Goal: Task Accomplishment & Management: Complete application form

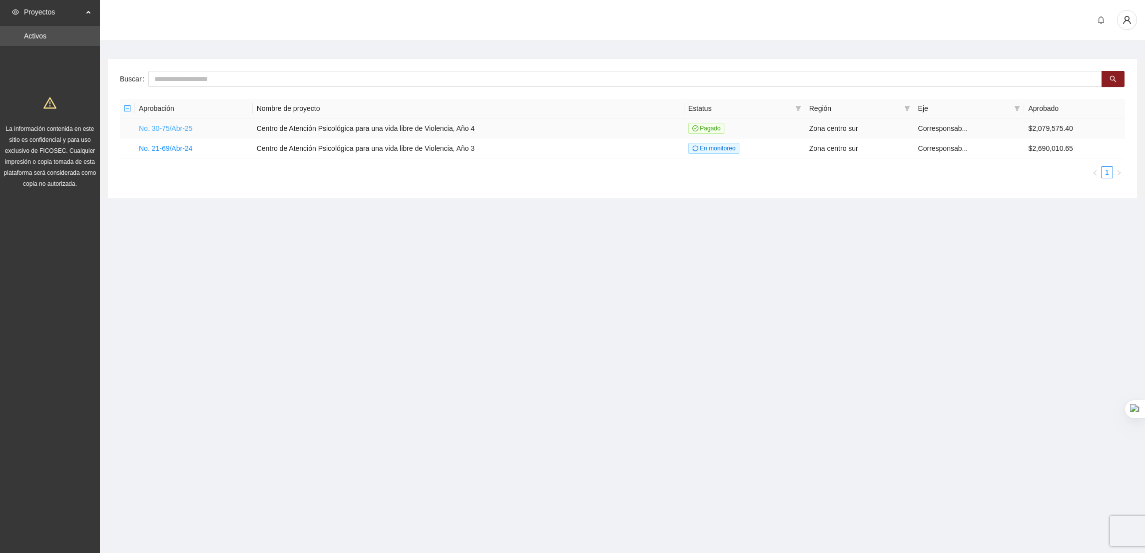
click at [153, 126] on link "No. 30-75/Abr-25" at bounding box center [165, 128] width 53 height 8
click at [172, 128] on link "No. 30-75/Abr-25" at bounding box center [165, 128] width 53 height 8
click at [185, 131] on link "No. 30-75/Abr-25" at bounding box center [165, 128] width 53 height 8
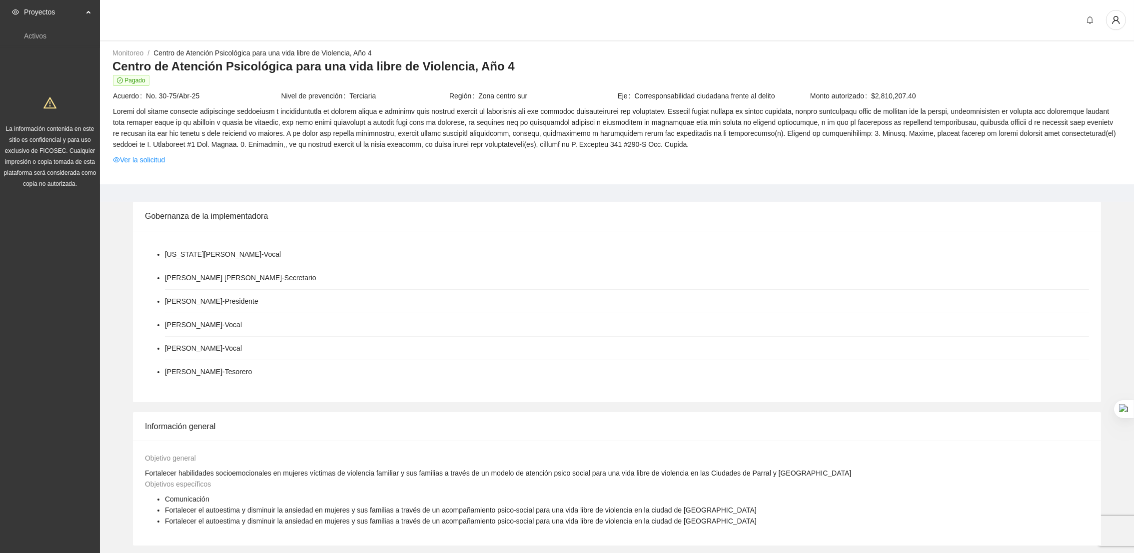
click at [983, 165] on td "Ver la solicitud" at bounding box center [616, 161] width 1009 height 15
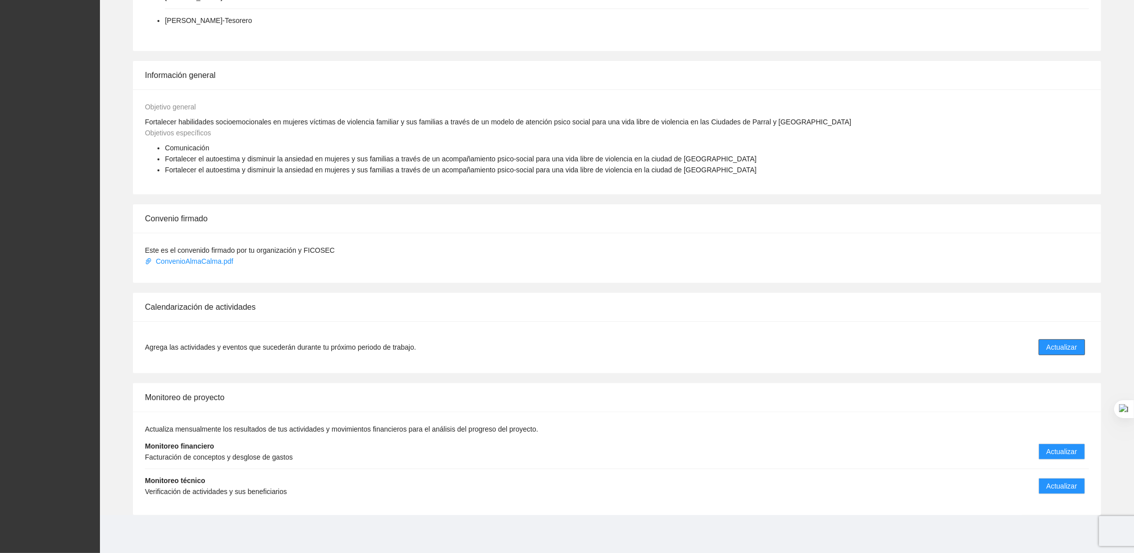
click at [1057, 342] on span "Actualizar" at bounding box center [1061, 347] width 30 height 11
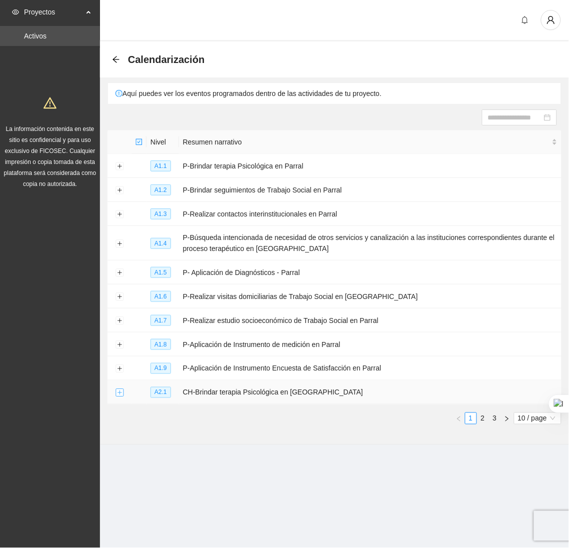
click at [120, 396] on button "Expand row" at bounding box center [119, 393] width 8 height 8
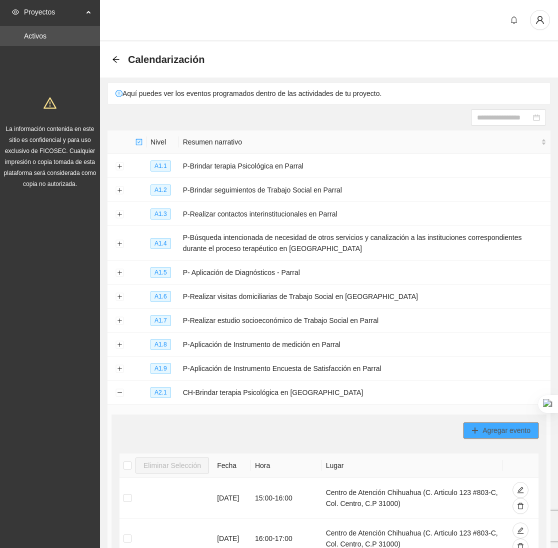
click at [485, 436] on span "Agregar evento" at bounding box center [506, 430] width 48 height 11
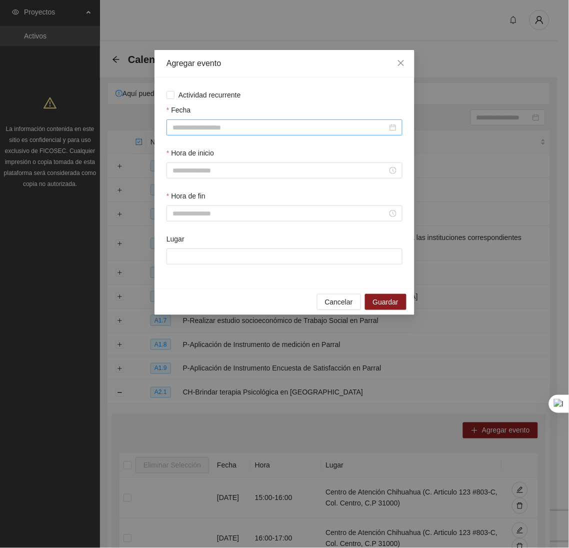
click at [275, 127] on input "Fecha" at bounding box center [279, 127] width 215 height 11
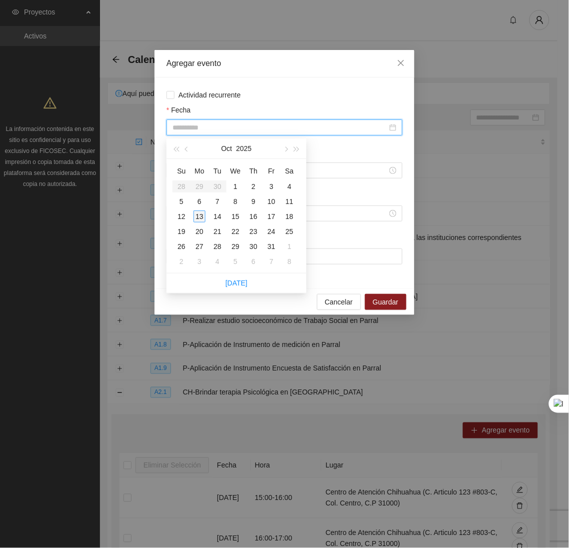
type input "**********"
click at [205, 215] on div "13" at bounding box center [199, 216] width 12 height 12
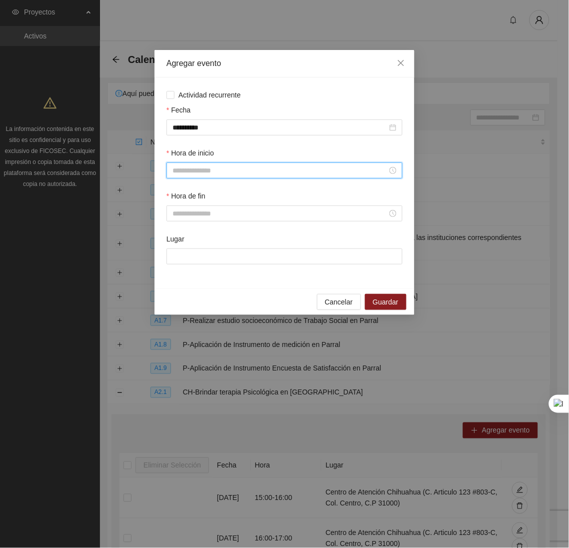
click at [202, 176] on input "Hora de inicio" at bounding box center [279, 170] width 215 height 11
click at [170, 266] on div "11" at bounding box center [180, 266] width 28 height 14
type input "*****"
click at [203, 304] on span "OK" at bounding box center [207, 307] width 10 height 11
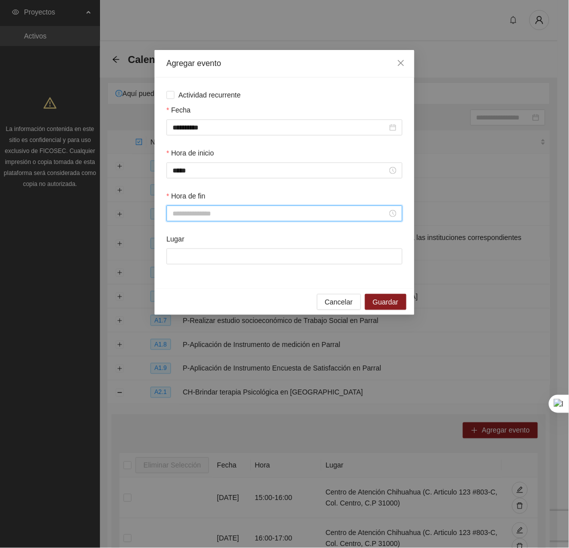
click at [224, 216] on input "Hora de fin" at bounding box center [279, 213] width 215 height 11
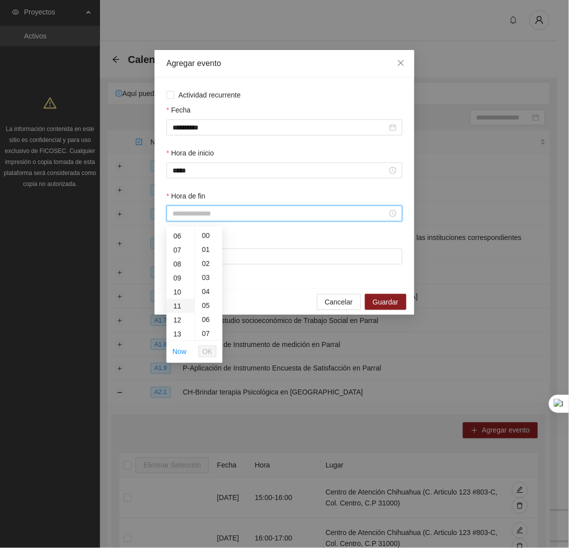
click at [173, 311] on div "11" at bounding box center [180, 306] width 28 height 14
click at [176, 254] on div "12" at bounding box center [180, 249] width 28 height 14
type input "*****"
click at [207, 356] on span "OK" at bounding box center [207, 351] width 10 height 11
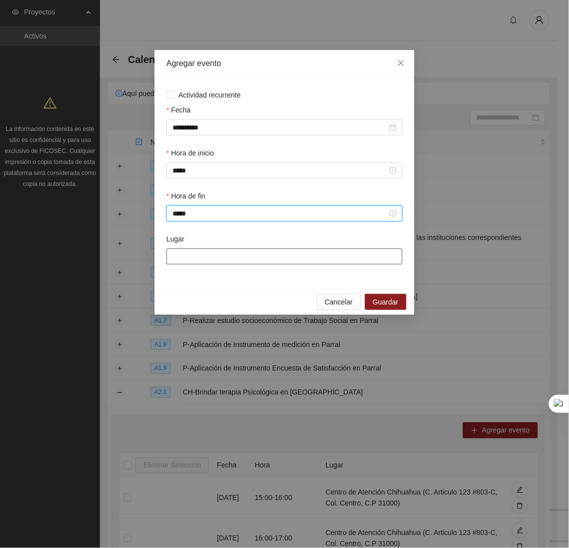
click at [223, 264] on input "Lugar" at bounding box center [284, 256] width 236 height 16
type input "**********"
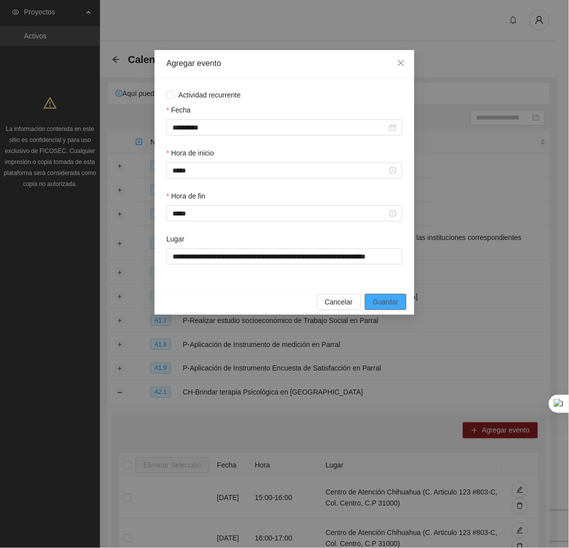
click at [387, 307] on span "Guardar" at bounding box center [385, 301] width 25 height 11
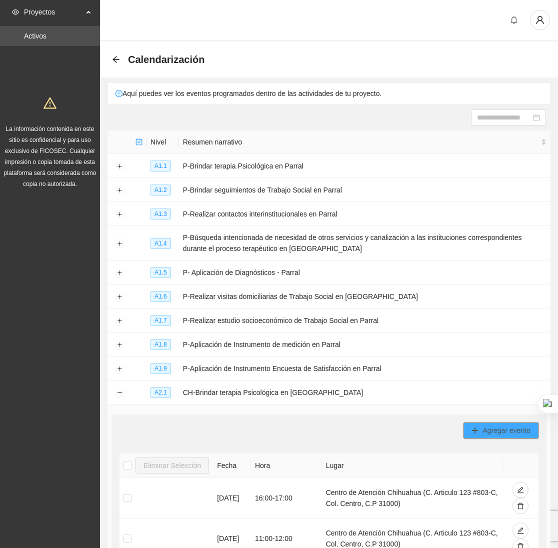
click at [476, 434] on icon "plus" at bounding box center [474, 430] width 7 height 7
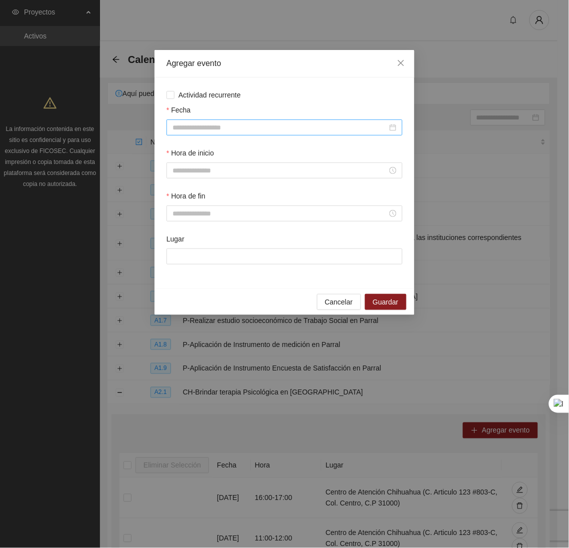
click at [226, 128] on input "Fecha" at bounding box center [279, 127] width 215 height 11
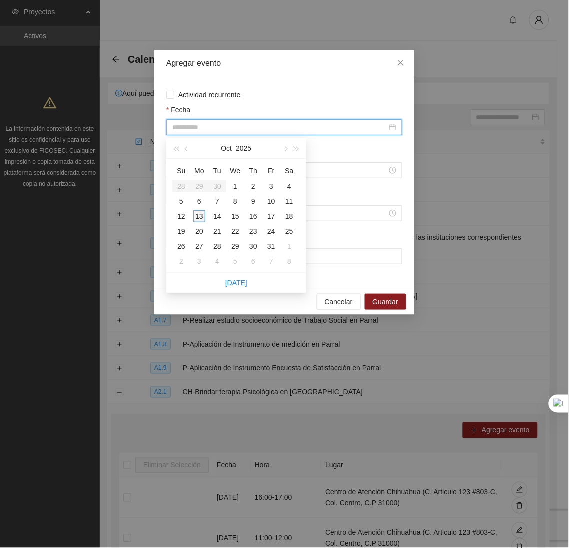
type input "**********"
click at [201, 217] on div "13" at bounding box center [199, 216] width 12 height 12
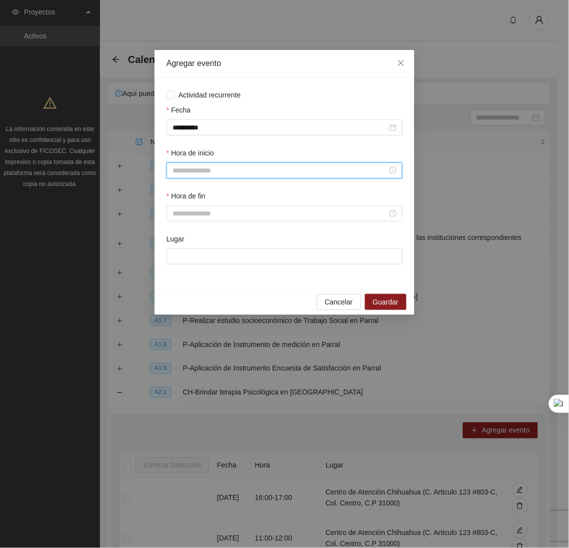
click at [206, 172] on input "Hora de inicio" at bounding box center [279, 170] width 215 height 11
click at [179, 255] on div "10" at bounding box center [180, 257] width 28 height 14
type input "*****"
click at [206, 308] on span "OK" at bounding box center [207, 307] width 10 height 11
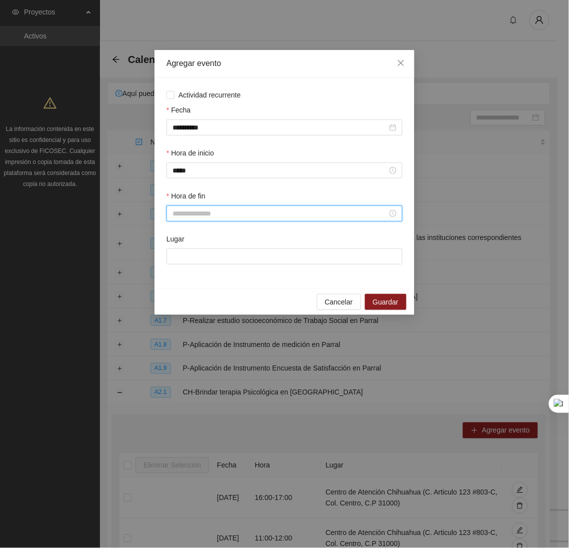
click at [206, 219] on input "Hora de fin" at bounding box center [279, 213] width 215 height 11
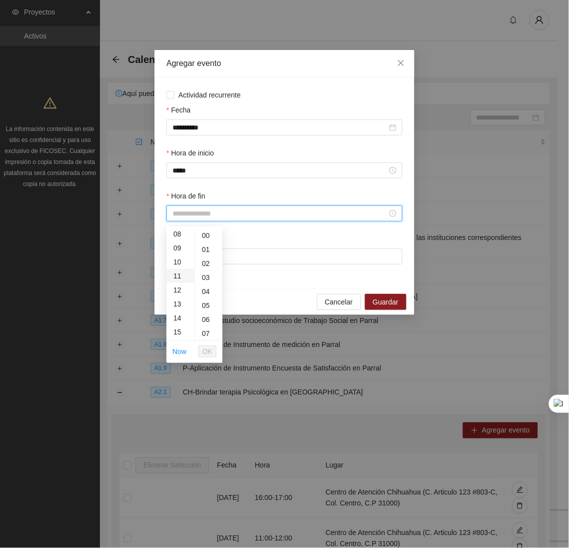
click at [175, 275] on div "11" at bounding box center [180, 276] width 28 height 14
type input "*****"
click at [206, 357] on button "OK" at bounding box center [207, 351] width 18 height 12
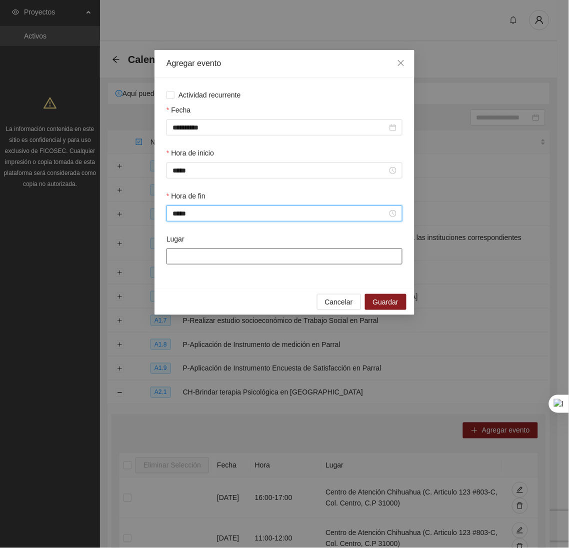
click at [221, 260] on input "Lugar" at bounding box center [284, 256] width 236 height 16
type input "**********"
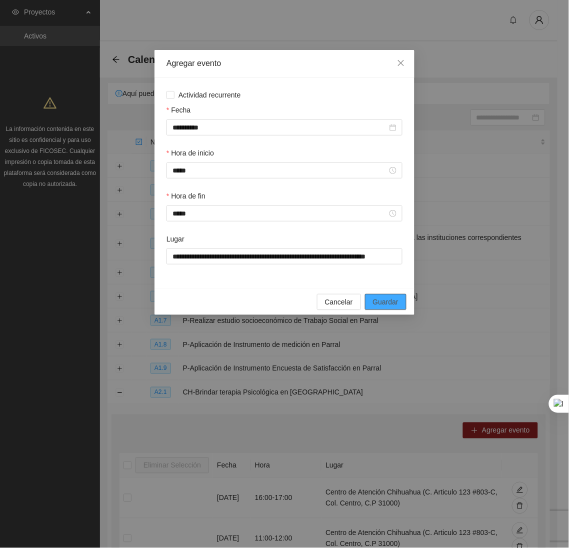
click at [381, 307] on span "Guardar" at bounding box center [385, 301] width 25 height 11
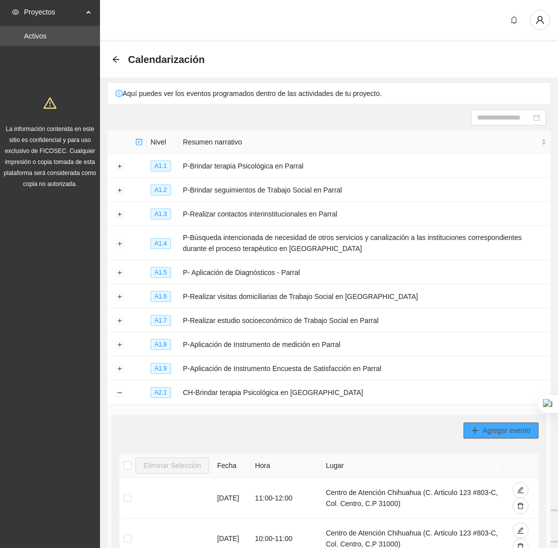
click at [509, 430] on span "Agregar evento" at bounding box center [506, 430] width 48 height 11
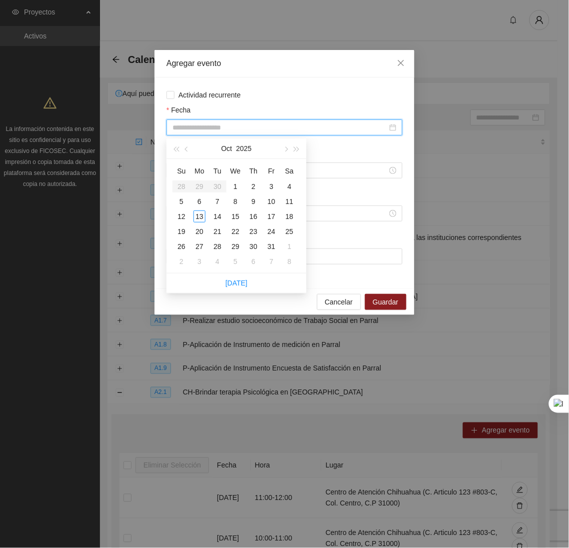
click at [310, 131] on input "Fecha" at bounding box center [279, 127] width 215 height 11
type input "**********"
click at [199, 221] on div "13" at bounding box center [199, 216] width 12 height 12
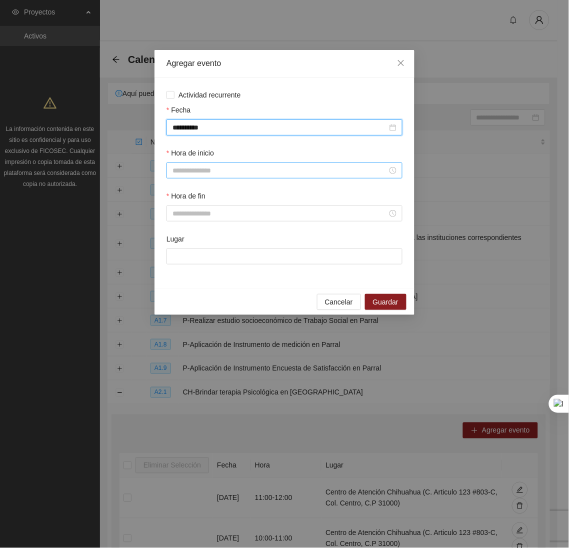
click at [199, 174] on input "Hora de inicio" at bounding box center [279, 170] width 215 height 11
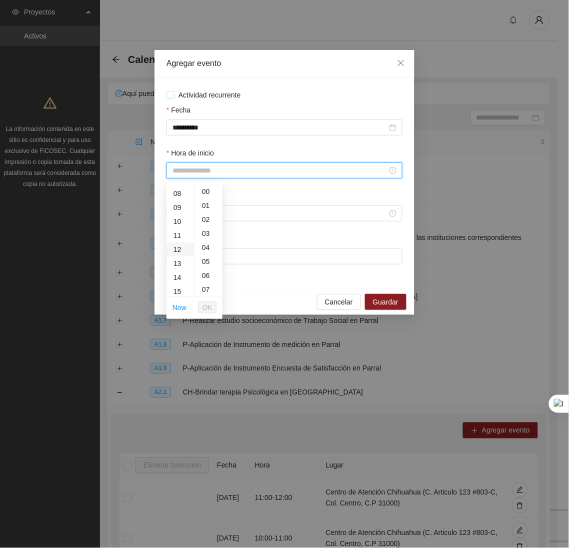
click at [173, 246] on div "12" at bounding box center [180, 249] width 28 height 14
type input "*****"
click at [205, 311] on span "OK" at bounding box center [207, 307] width 10 height 11
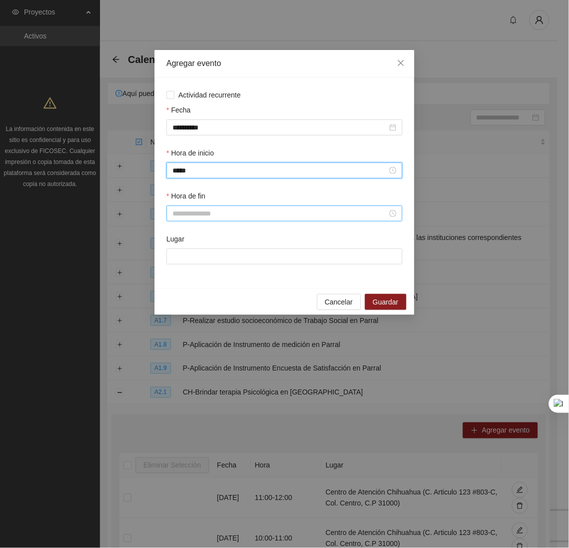
click at [217, 214] on input "Hora de fin" at bounding box center [279, 213] width 215 height 11
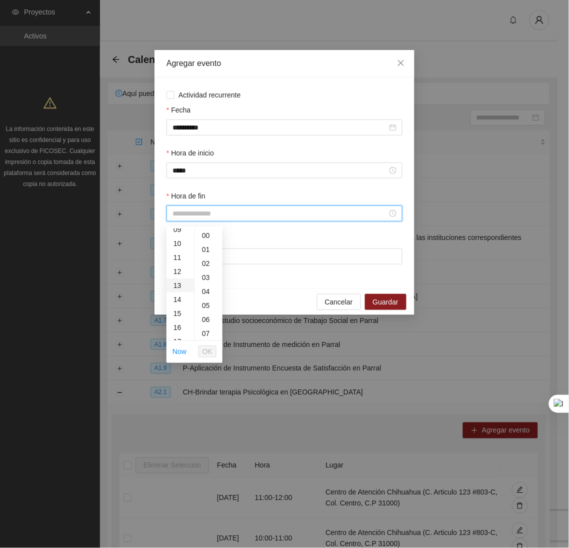
click at [178, 282] on div "13" at bounding box center [180, 285] width 28 height 14
type input "*****"
click at [204, 352] on span "OK" at bounding box center [207, 351] width 10 height 11
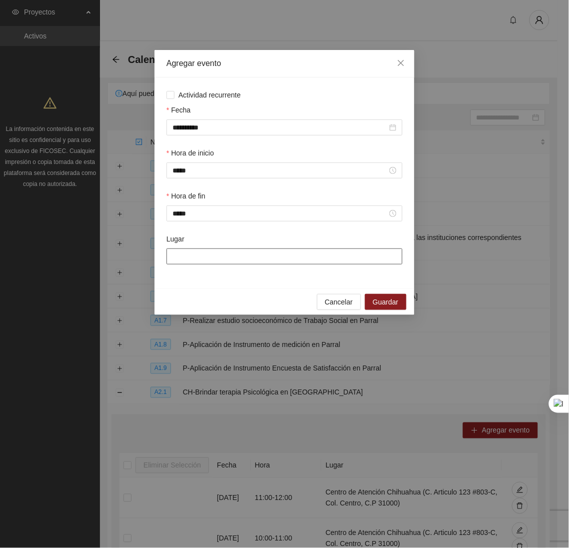
click at [214, 264] on input "Lugar" at bounding box center [284, 256] width 236 height 16
type input "**********"
click at [385, 307] on span "Guardar" at bounding box center [385, 301] width 25 height 11
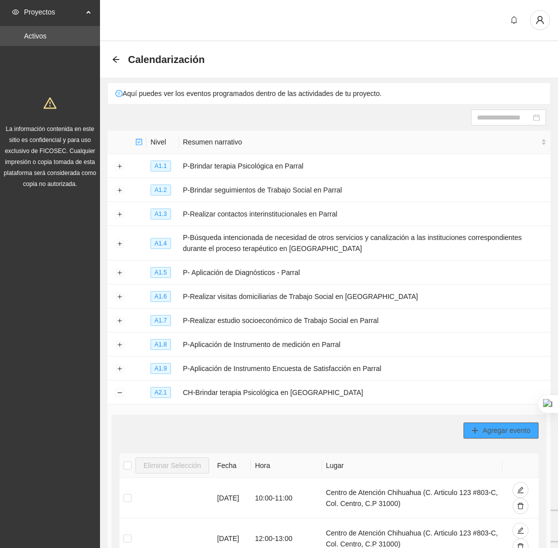
click at [510, 436] on span "Agregar evento" at bounding box center [506, 430] width 48 height 11
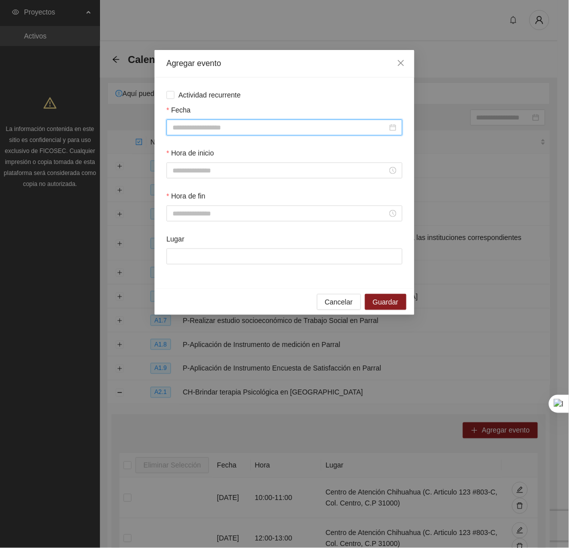
click at [217, 130] on input "Fecha" at bounding box center [279, 127] width 215 height 11
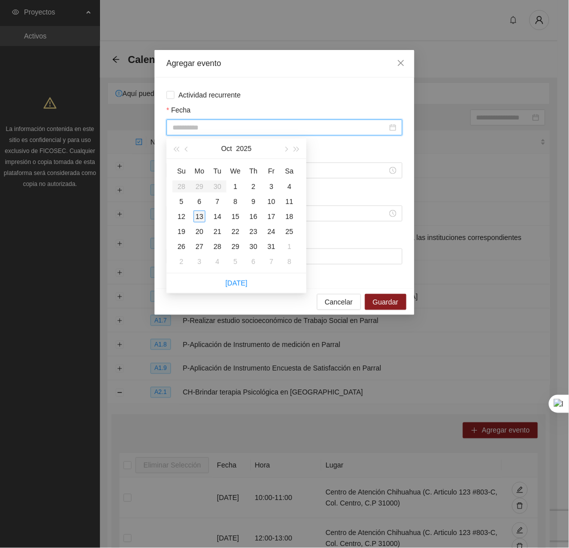
type input "**********"
click at [199, 217] on div "13" at bounding box center [199, 216] width 12 height 12
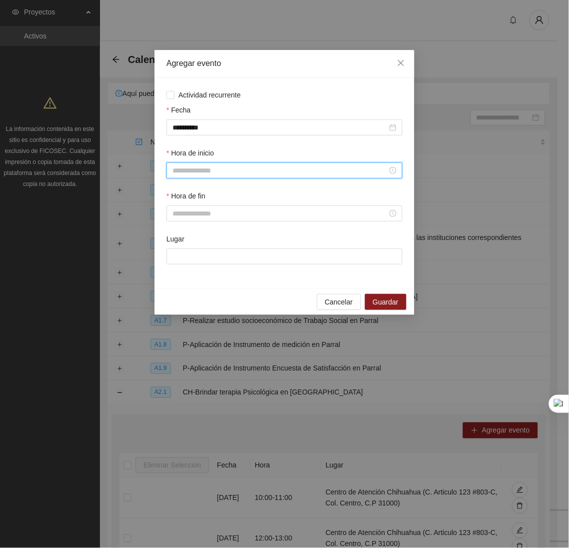
click at [208, 176] on input "Hora de inicio" at bounding box center [279, 170] width 215 height 11
click at [173, 266] on div "13" at bounding box center [180, 269] width 28 height 14
type input "*****"
click at [206, 307] on span "OK" at bounding box center [207, 307] width 10 height 11
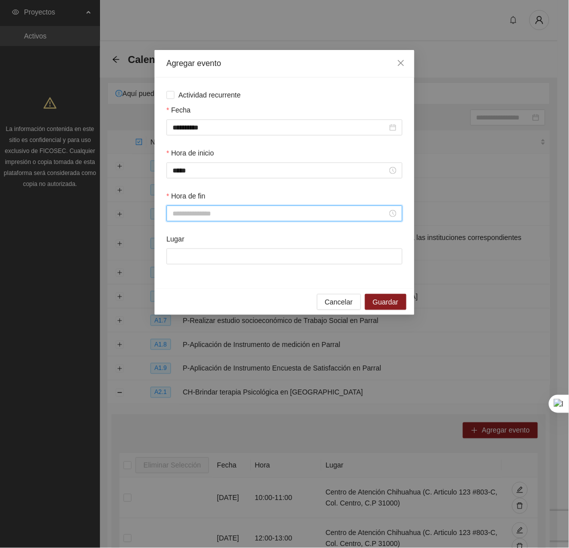
click at [201, 217] on input "Hora de fin" at bounding box center [279, 213] width 215 height 11
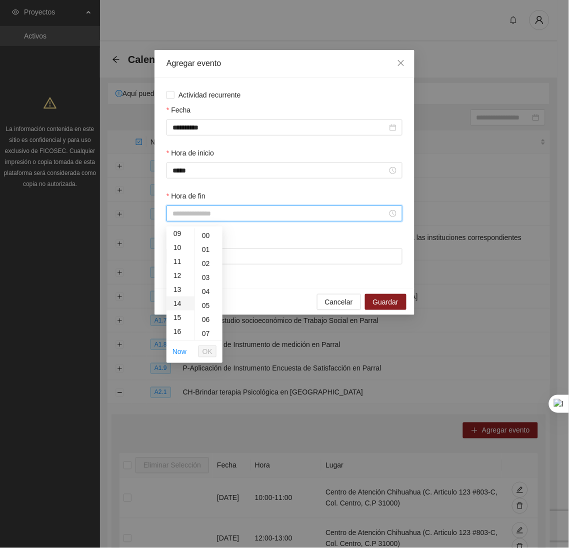
click at [179, 302] on div "14" at bounding box center [180, 303] width 28 height 14
type input "*****"
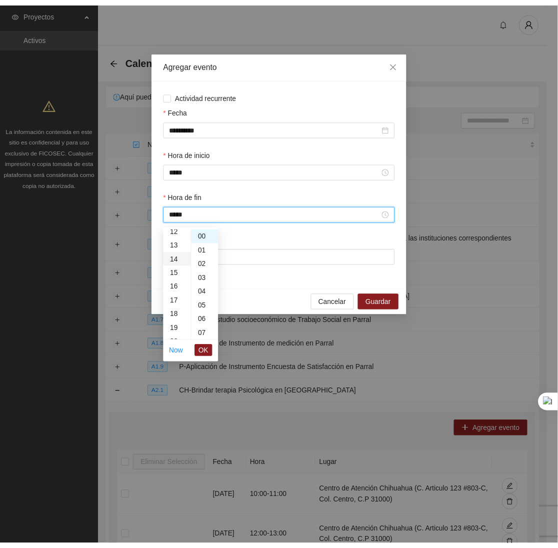
scroll to position [196, 0]
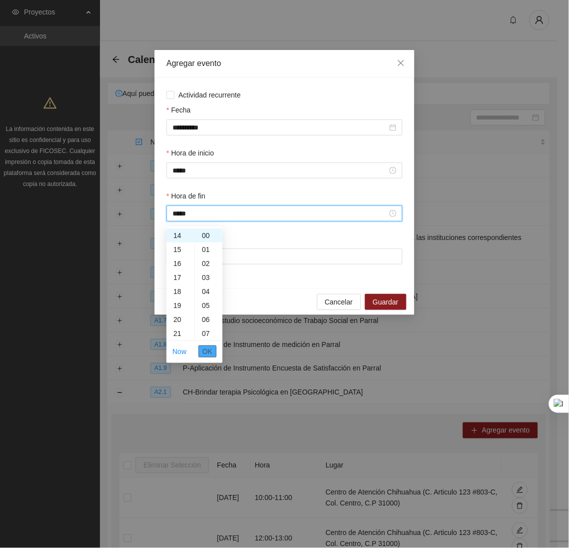
click at [208, 353] on span "OK" at bounding box center [207, 351] width 10 height 11
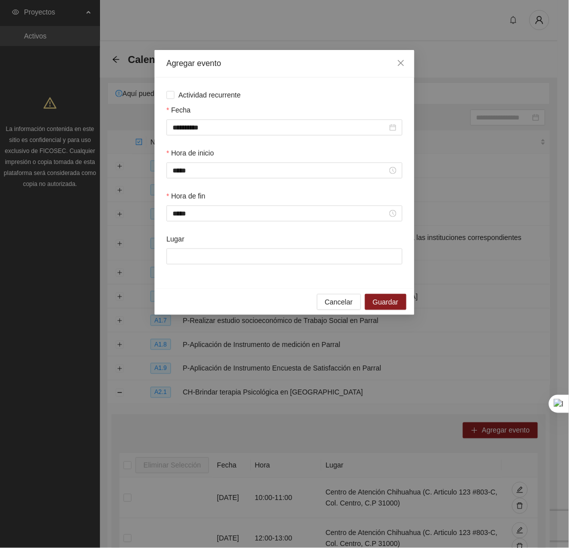
click at [198, 269] on div "Lugar" at bounding box center [284, 254] width 240 height 43
click at [192, 263] on input "Lugar" at bounding box center [284, 256] width 236 height 16
type input "**********"
click at [373, 304] on span "Guardar" at bounding box center [385, 301] width 25 height 11
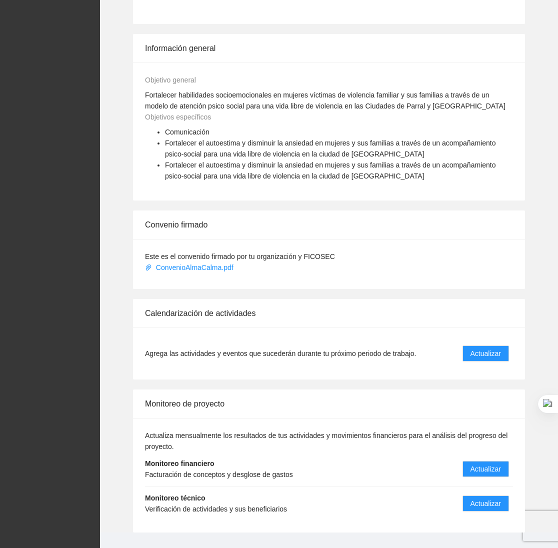
scroll to position [544, 0]
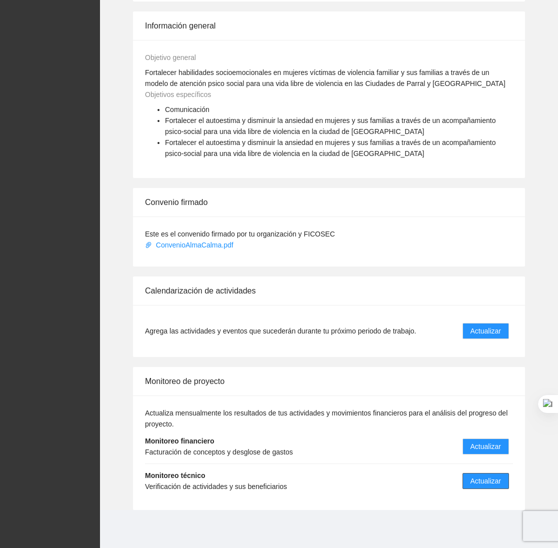
click at [491, 484] on span "Actualizar" at bounding box center [485, 480] width 30 height 11
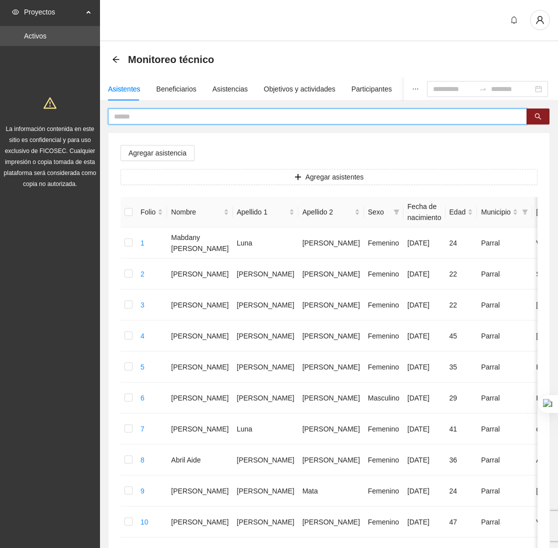
click at [199, 117] on input "text" at bounding box center [313, 116] width 399 height 11
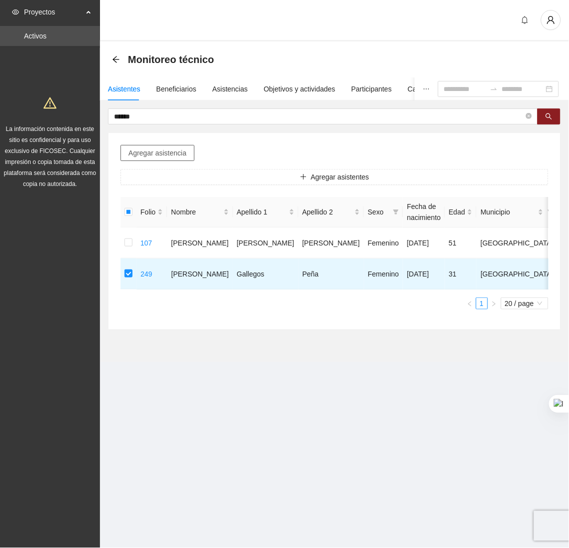
click at [131, 154] on span "Agregar asistencia" at bounding box center [157, 152] width 58 height 11
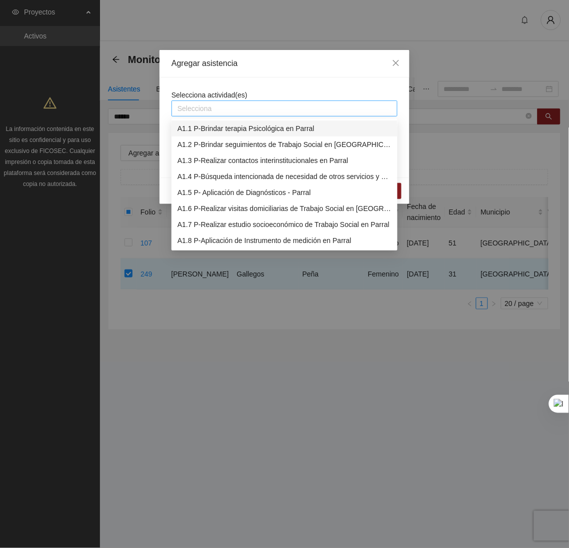
click at [205, 108] on div at bounding box center [284, 108] width 221 height 12
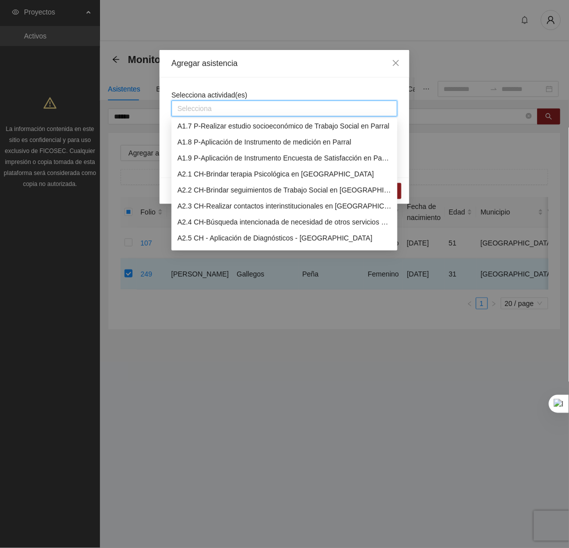
scroll to position [100, 0]
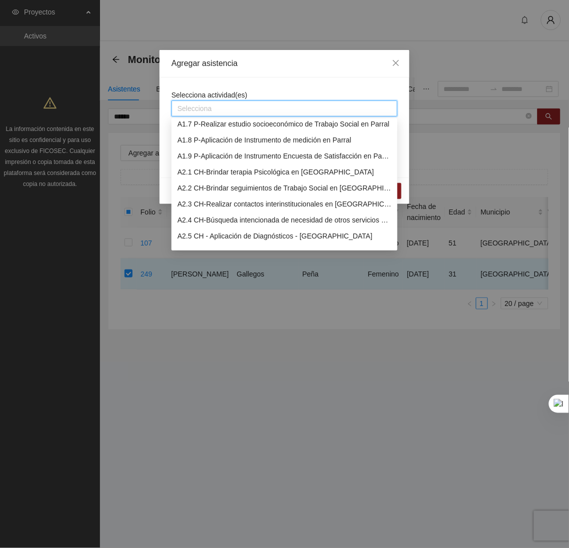
click at [212, 187] on div "A2.2 CH-Brindar seguimientos de Trabajo Social en [GEOGRAPHIC_DATA]" at bounding box center [284, 187] width 214 height 11
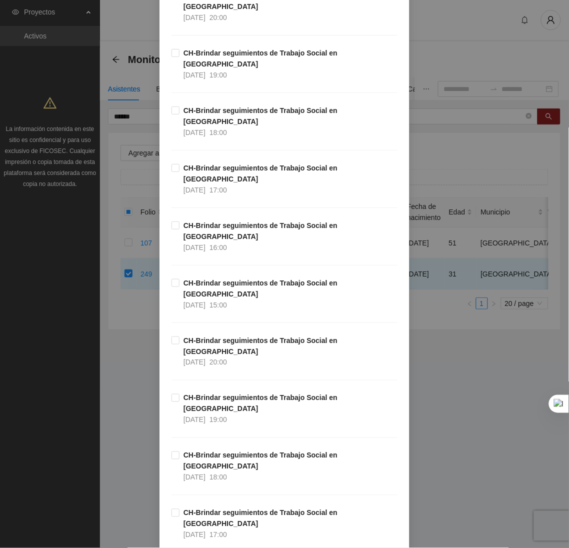
scroll to position [158, 0]
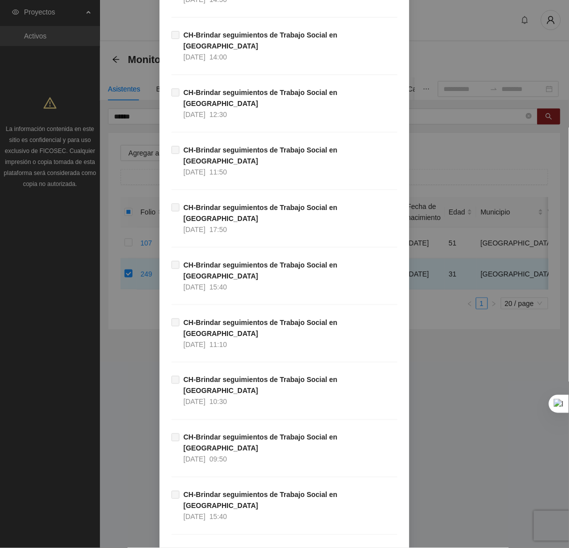
scroll to position [9494, 0]
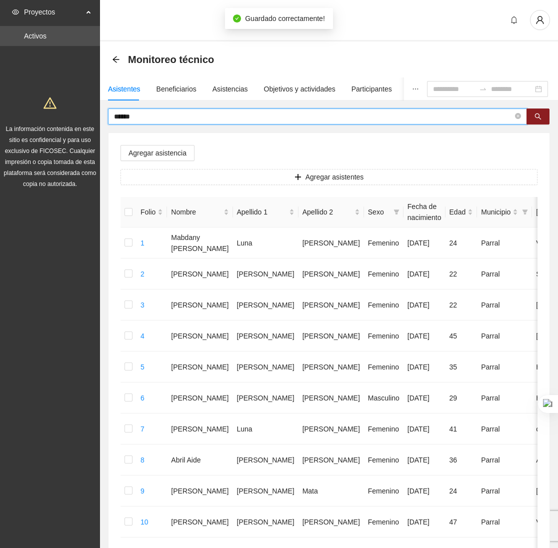
click at [145, 116] on input "******" at bounding box center [313, 116] width 399 height 11
type input "*"
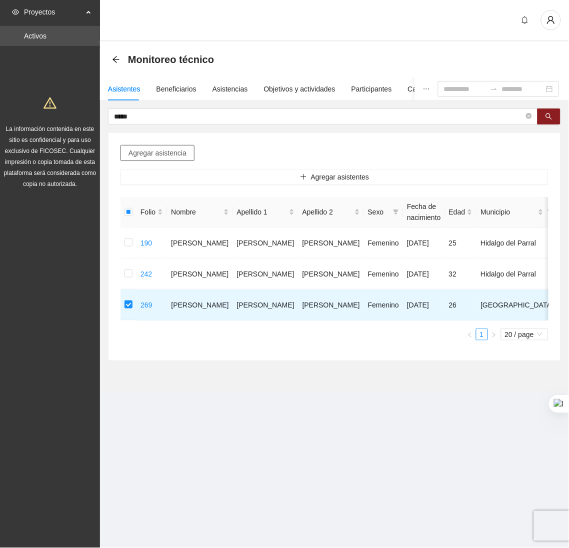
click at [157, 148] on span "Agregar asistencia" at bounding box center [157, 152] width 58 height 11
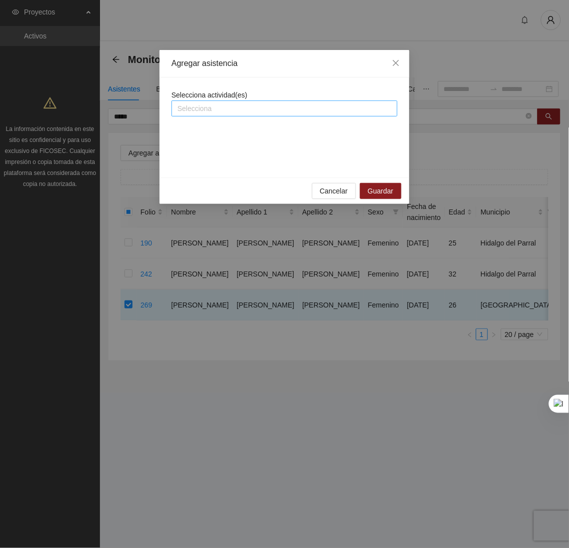
click at [205, 108] on div at bounding box center [284, 108] width 221 height 12
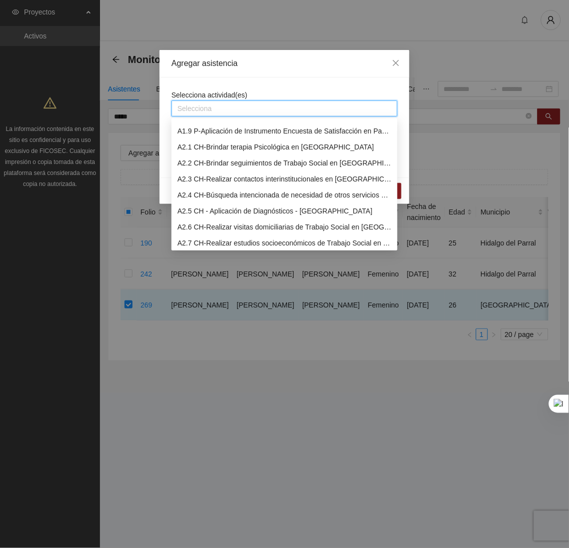
scroll to position [127, 0]
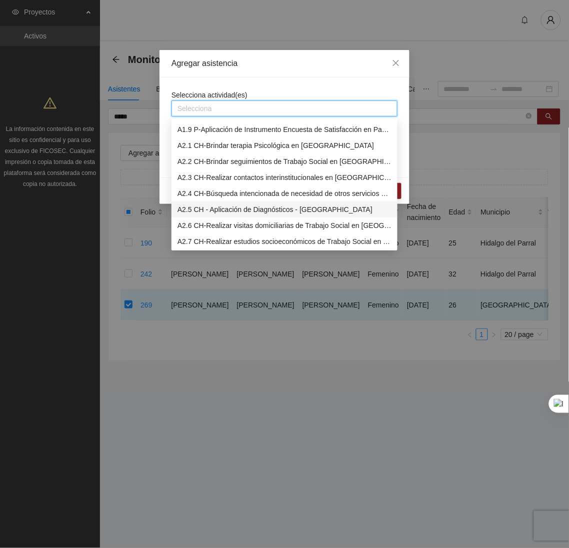
click at [200, 209] on div "A2.5 CH - Aplicación de Diagnósticos - [GEOGRAPHIC_DATA]" at bounding box center [284, 209] width 214 height 11
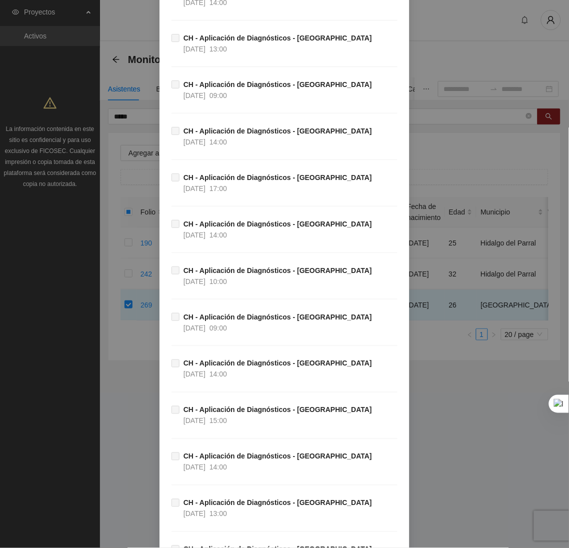
scroll to position [0, 0]
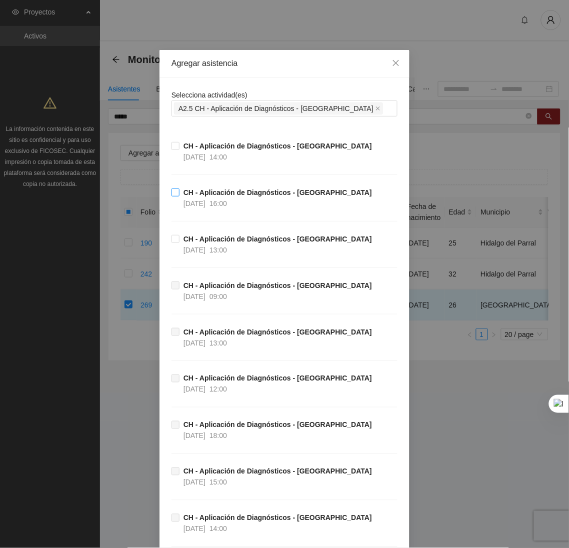
click at [193, 199] on span "[DATE]" at bounding box center [194, 203] width 22 height 8
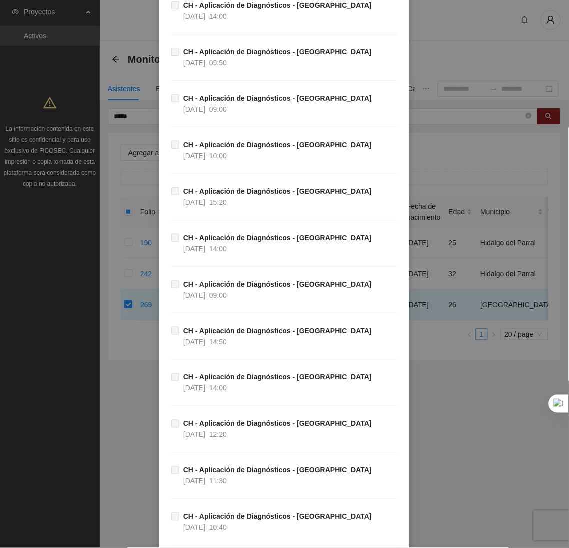
scroll to position [3579, 0]
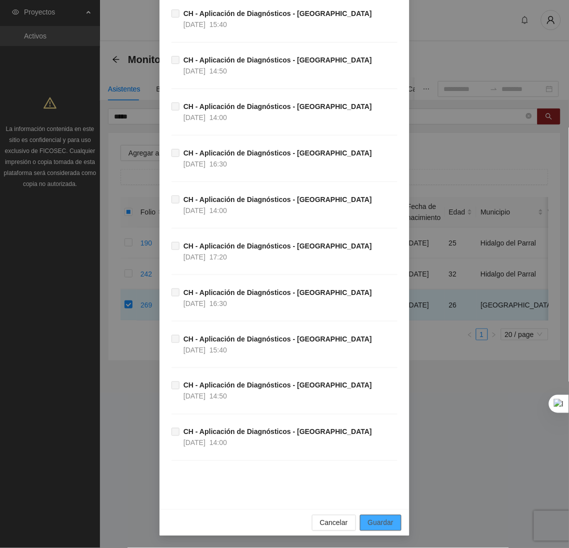
click at [369, 525] on span "Guardar" at bounding box center [380, 522] width 25 height 11
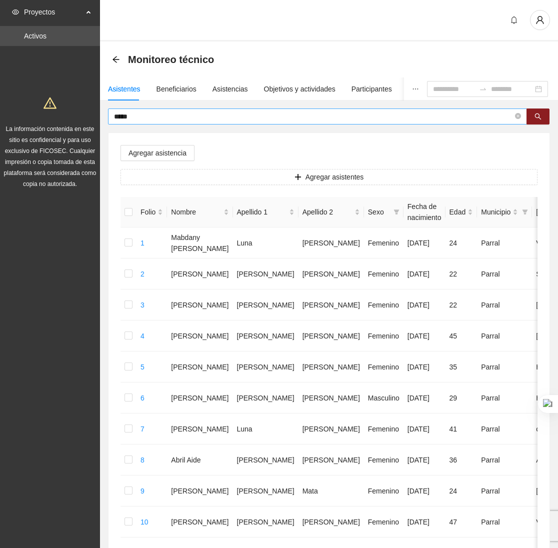
click at [153, 119] on input "*****" at bounding box center [313, 116] width 399 height 11
type input "*"
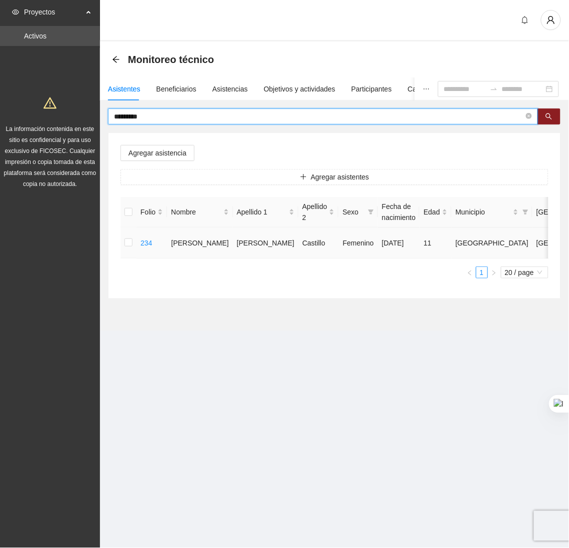
click at [123, 248] on td at bounding box center [128, 242] width 16 height 31
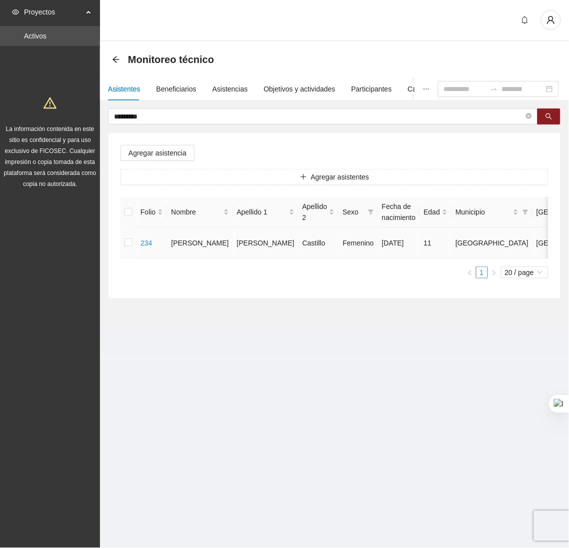
click at [128, 236] on td at bounding box center [128, 242] width 16 height 31
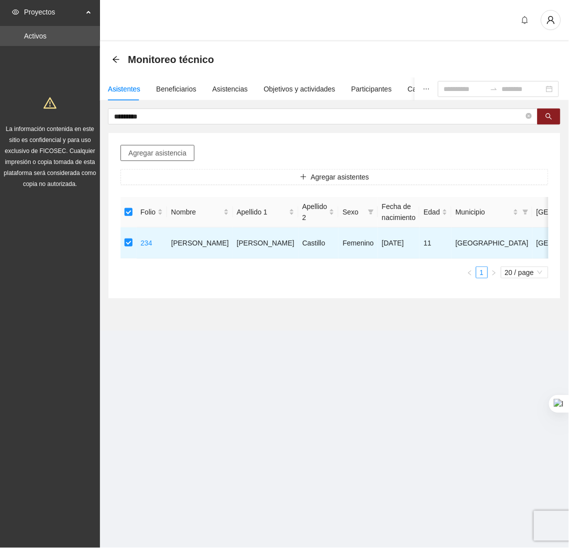
click at [154, 150] on span "Agregar asistencia" at bounding box center [157, 152] width 58 height 11
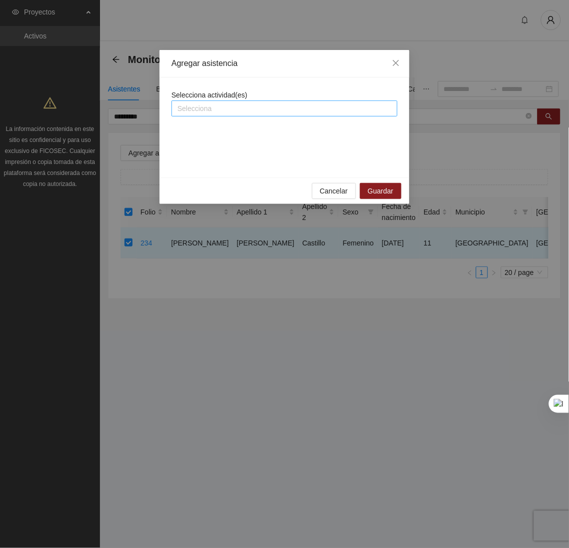
click at [217, 114] on div at bounding box center [284, 108] width 221 height 12
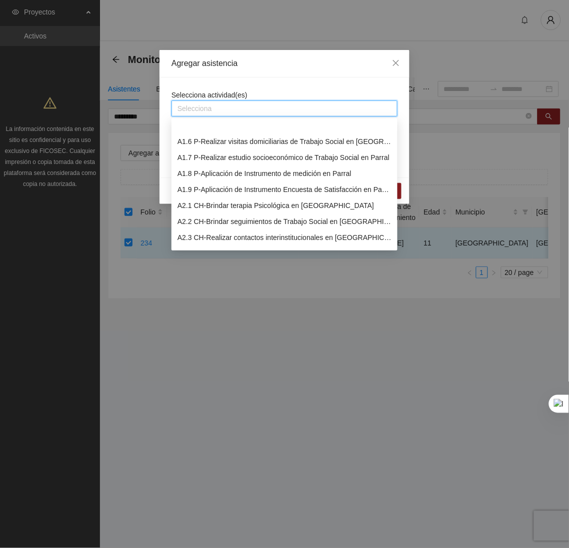
scroll to position [92, 0]
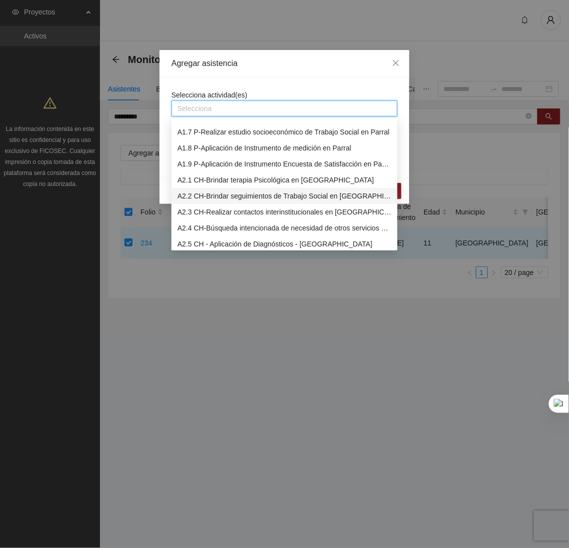
click at [198, 197] on div "A2.2 CH-Brindar seguimientos de Trabajo Social en [GEOGRAPHIC_DATA]" at bounding box center [284, 195] width 214 height 11
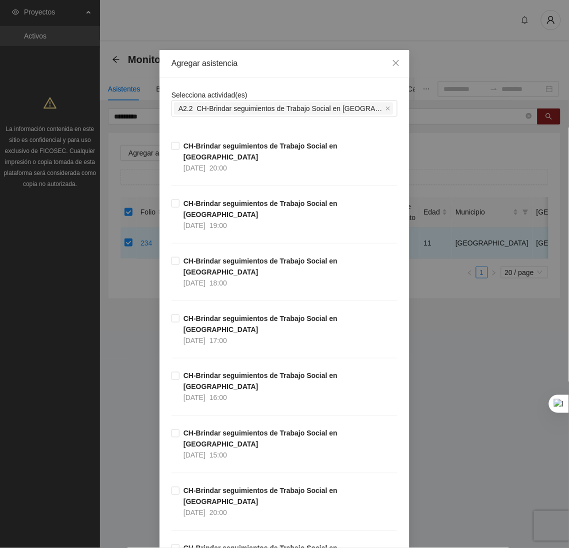
click at [269, 76] on div "Agregar asistencia" at bounding box center [284, 63] width 250 height 27
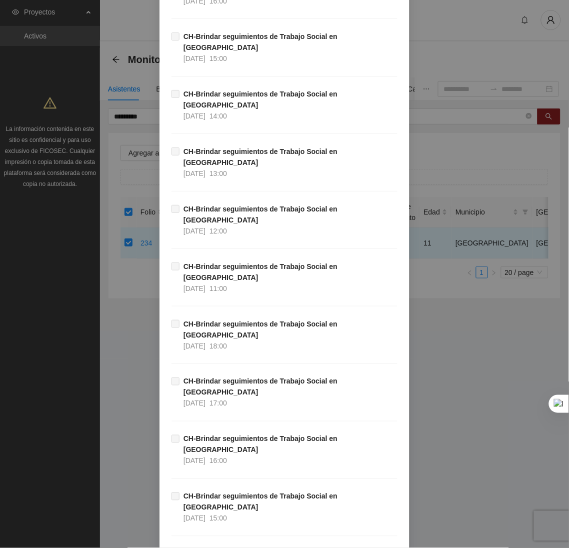
scroll to position [9494, 0]
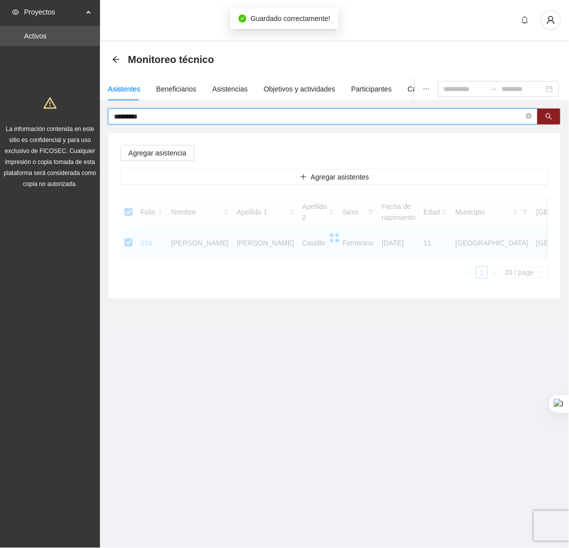
click at [155, 118] on input "*********" at bounding box center [319, 116] width 410 height 11
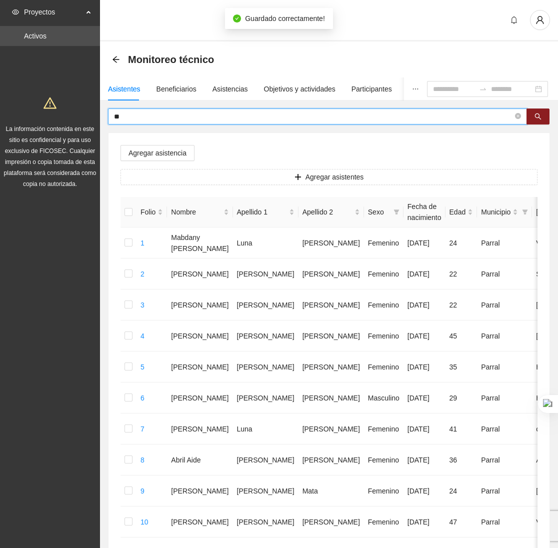
type input "*"
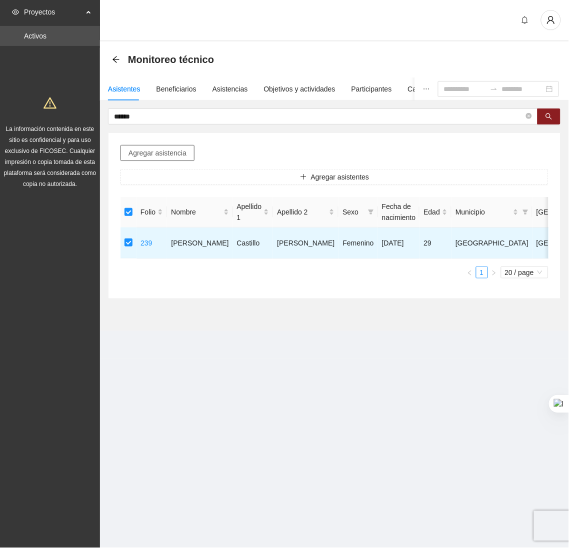
click at [163, 157] on span "Agregar asistencia" at bounding box center [157, 152] width 58 height 11
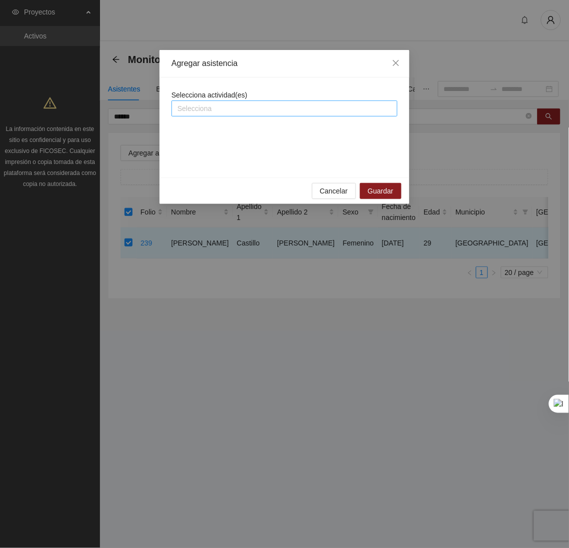
click at [232, 113] on div at bounding box center [284, 108] width 221 height 12
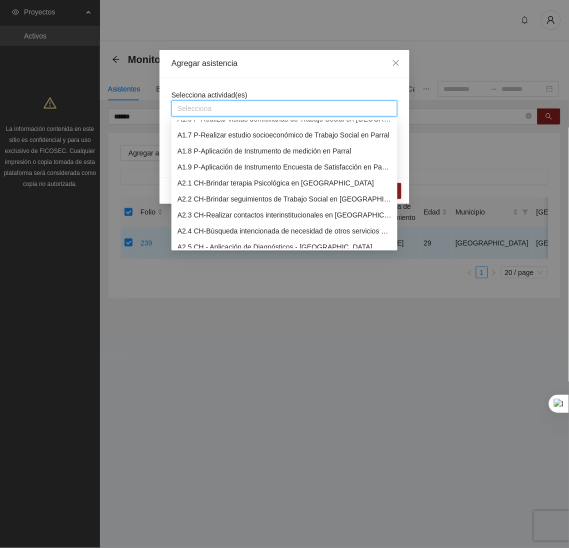
scroll to position [90, 0]
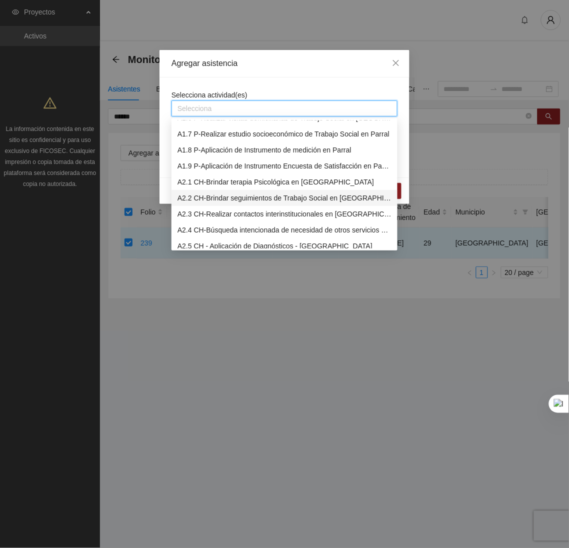
click at [211, 197] on div "A2.2 CH-Brindar seguimientos de Trabajo Social en [GEOGRAPHIC_DATA]" at bounding box center [284, 197] width 214 height 11
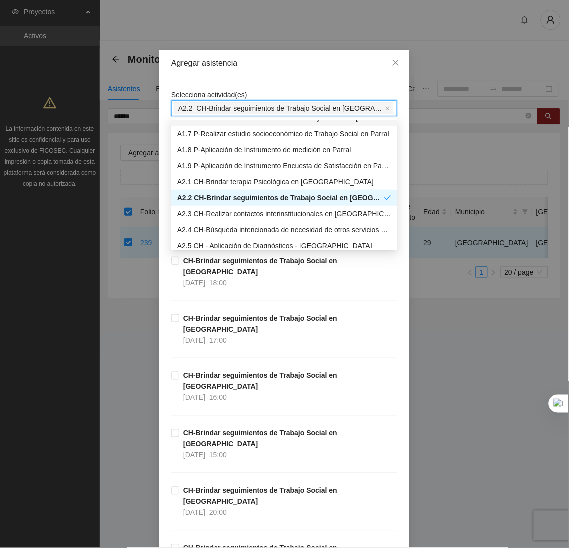
click at [282, 67] on div "Agregar asistencia" at bounding box center [284, 63] width 226 height 11
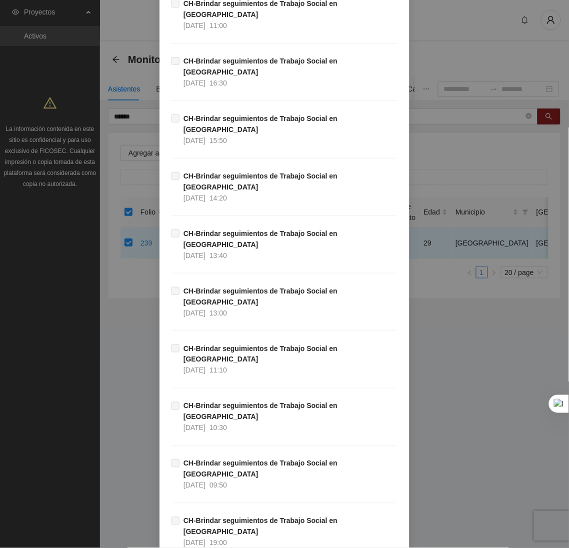
scroll to position [9494, 0]
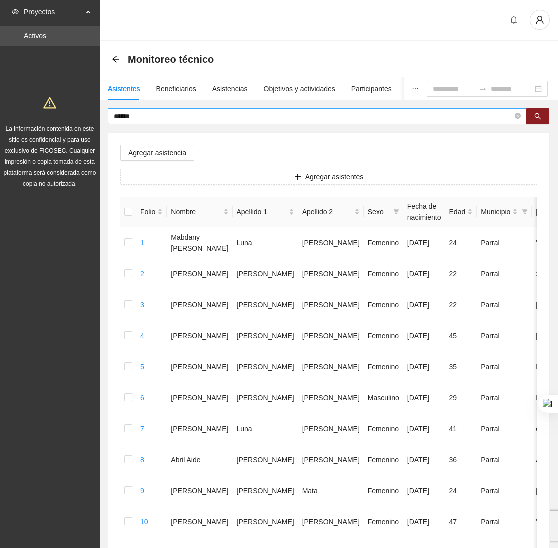
click at [140, 117] on input "******" at bounding box center [313, 116] width 399 height 11
type input "*"
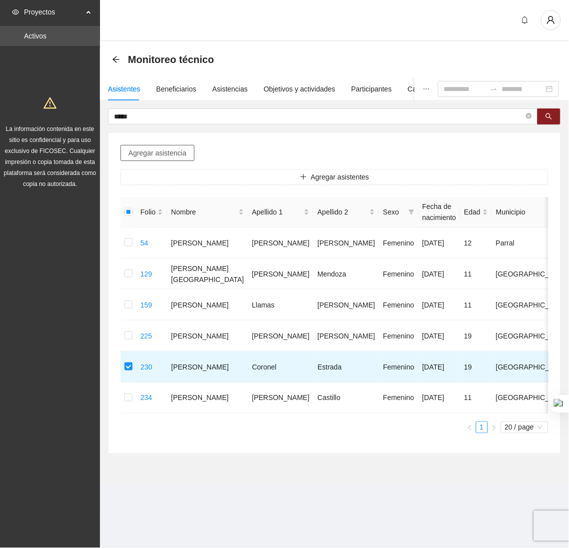
click at [157, 151] on span "Agregar asistencia" at bounding box center [157, 152] width 58 height 11
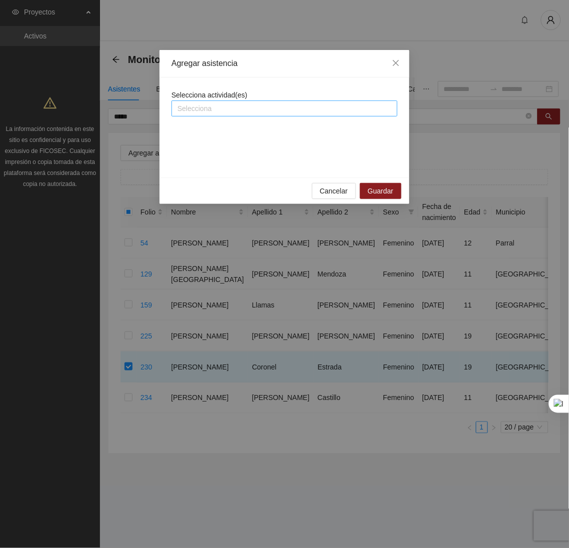
click at [224, 112] on div at bounding box center [284, 108] width 221 height 12
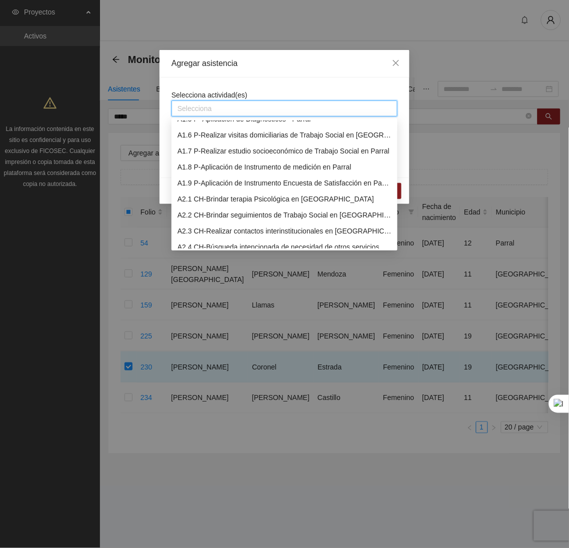
scroll to position [74, 0]
click at [194, 216] on div "A2.2 CH-Brindar seguimientos de Trabajo Social en [GEOGRAPHIC_DATA]" at bounding box center [284, 214] width 214 height 11
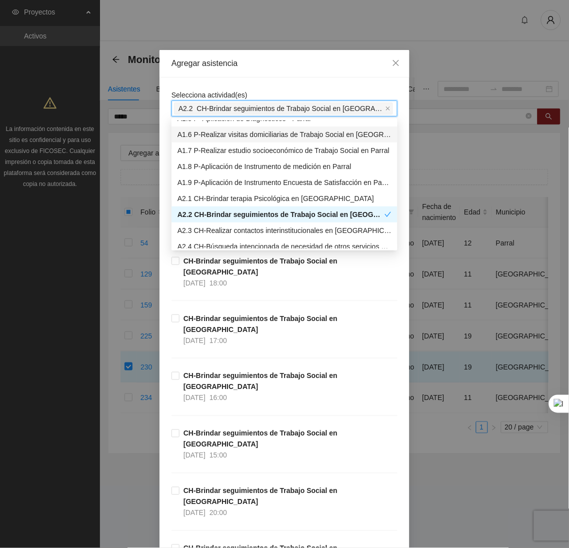
click at [275, 76] on div "Agregar asistencia" at bounding box center [284, 63] width 250 height 27
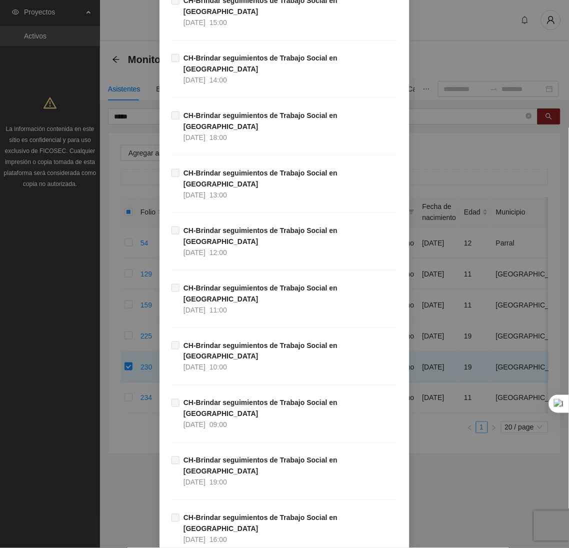
scroll to position [9494, 0]
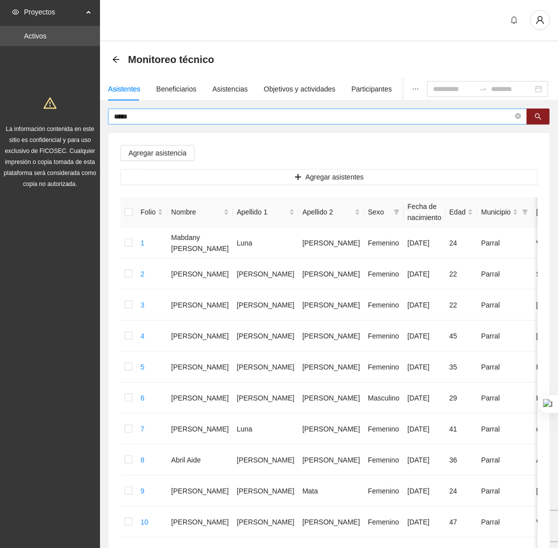
click at [172, 114] on input "*****" at bounding box center [313, 116] width 399 height 11
type input "*"
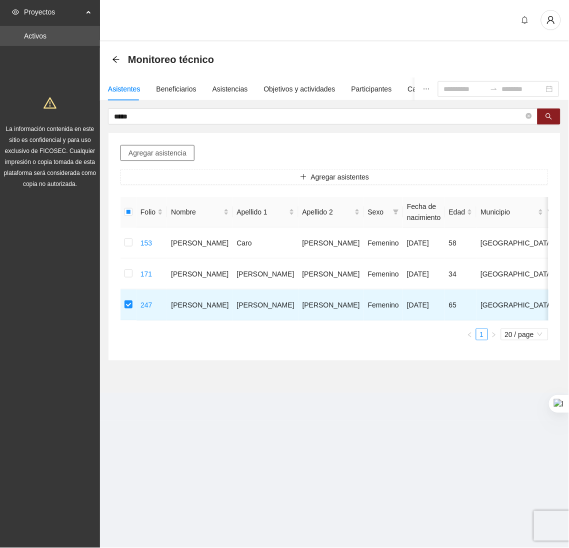
click at [140, 149] on span "Agregar asistencia" at bounding box center [157, 152] width 58 height 11
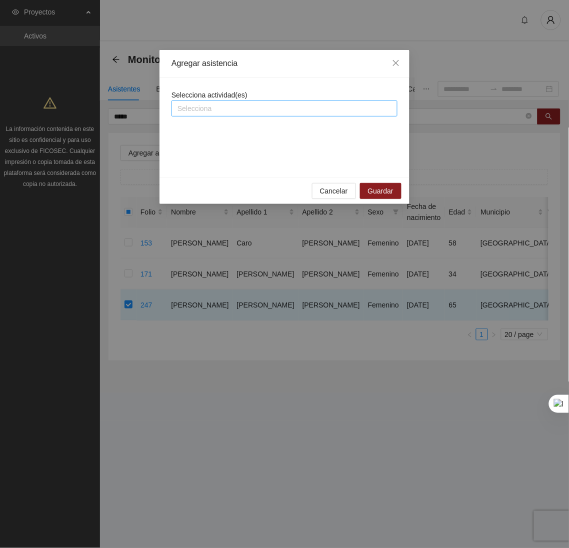
click at [191, 106] on div at bounding box center [284, 108] width 221 height 12
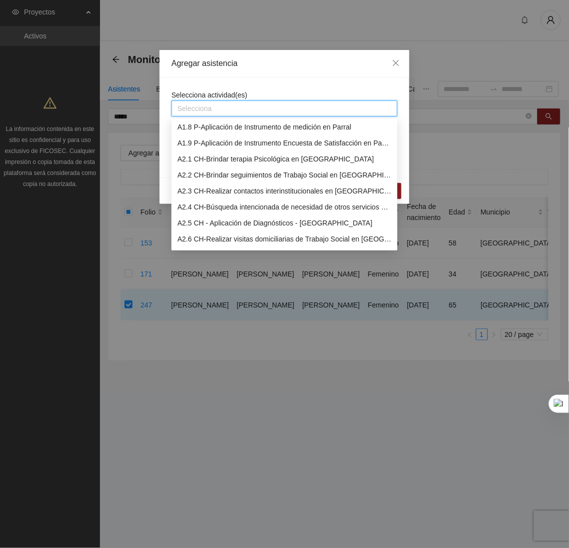
scroll to position [114, 0]
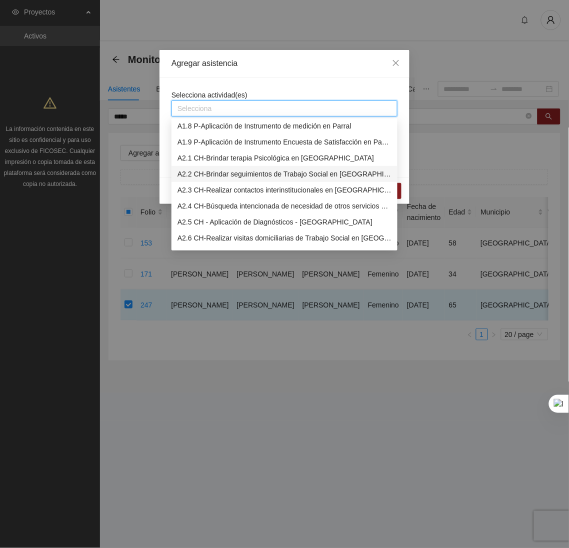
click at [202, 175] on div "A2.2 CH-Brindar seguimientos de Trabajo Social en [GEOGRAPHIC_DATA]" at bounding box center [284, 173] width 214 height 11
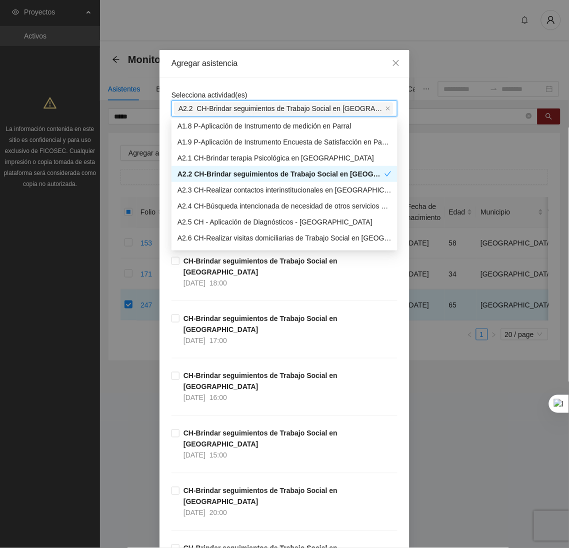
click at [259, 74] on div "Agregar asistencia" at bounding box center [284, 63] width 250 height 27
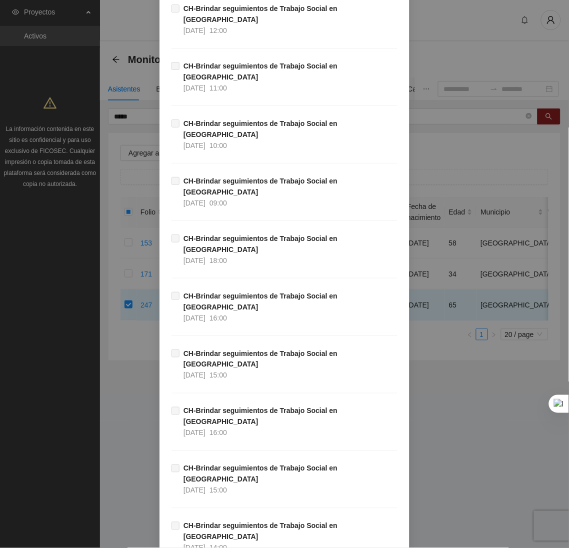
scroll to position [9494, 0]
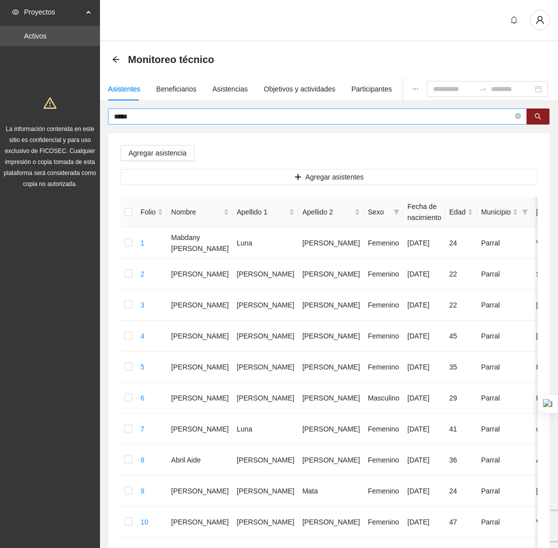
click at [149, 118] on input "*****" at bounding box center [313, 116] width 399 height 11
type input "*"
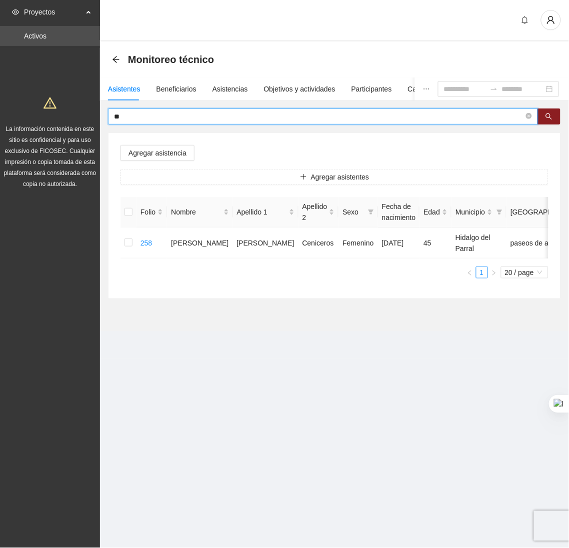
type input "*"
type input "****"
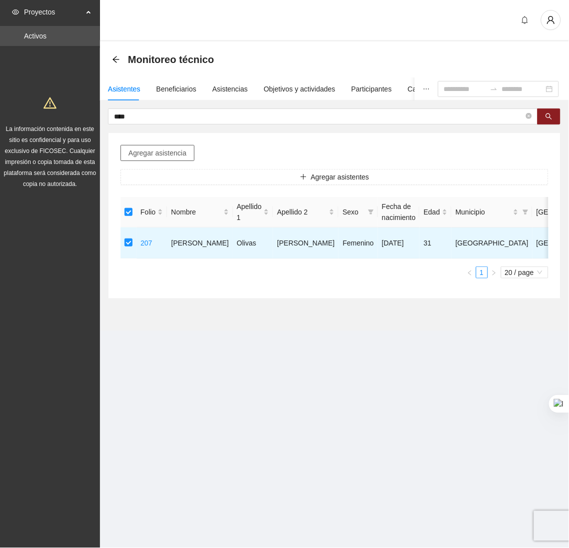
click at [152, 150] on span "Agregar asistencia" at bounding box center [157, 152] width 58 height 11
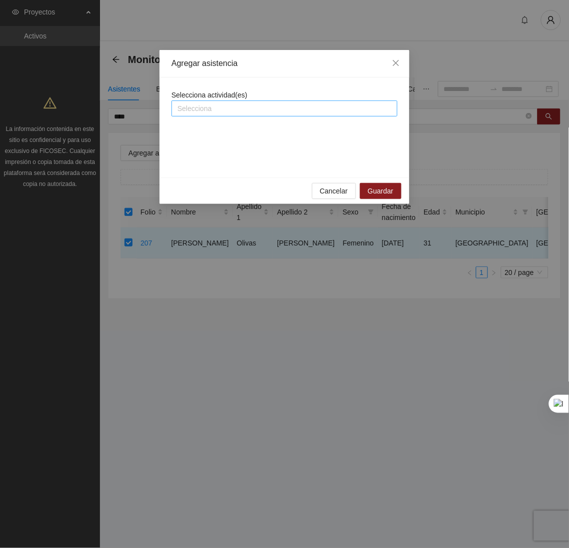
click at [207, 107] on div at bounding box center [284, 108] width 221 height 12
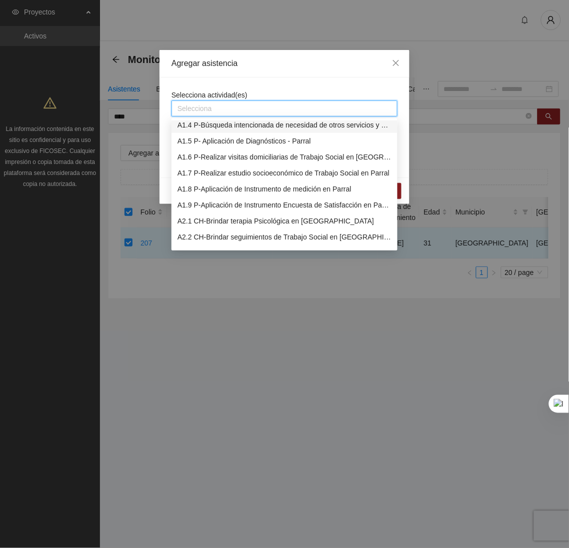
scroll to position [52, 0]
click at [199, 233] on div "A2.2 CH-Brindar seguimientos de Trabajo Social en [GEOGRAPHIC_DATA]" at bounding box center [284, 236] width 214 height 11
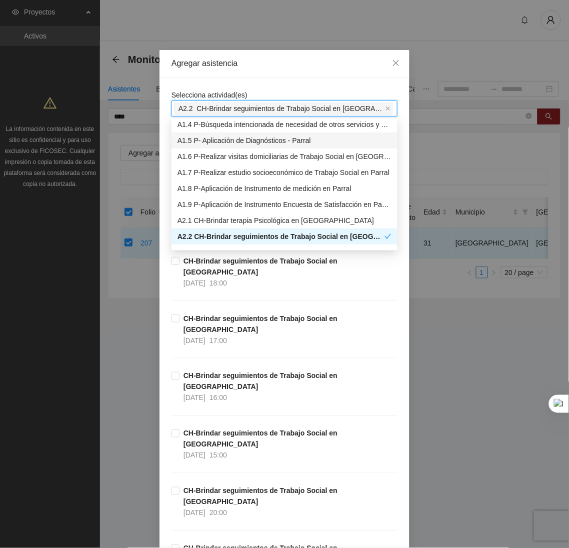
click at [253, 75] on div "Agregar asistencia" at bounding box center [284, 63] width 250 height 27
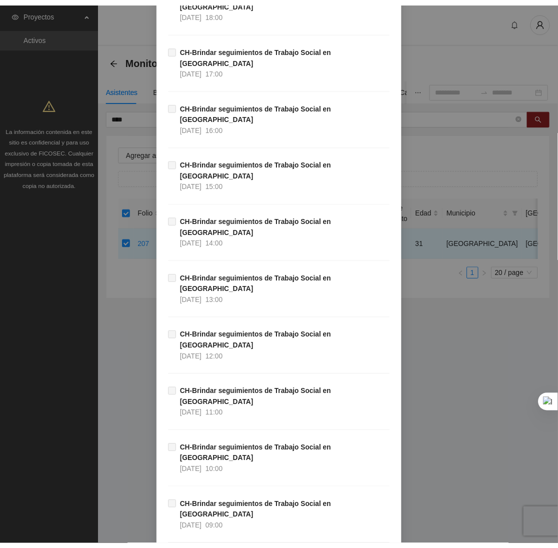
scroll to position [9494, 0]
